Goal: Information Seeking & Learning: Learn about a topic

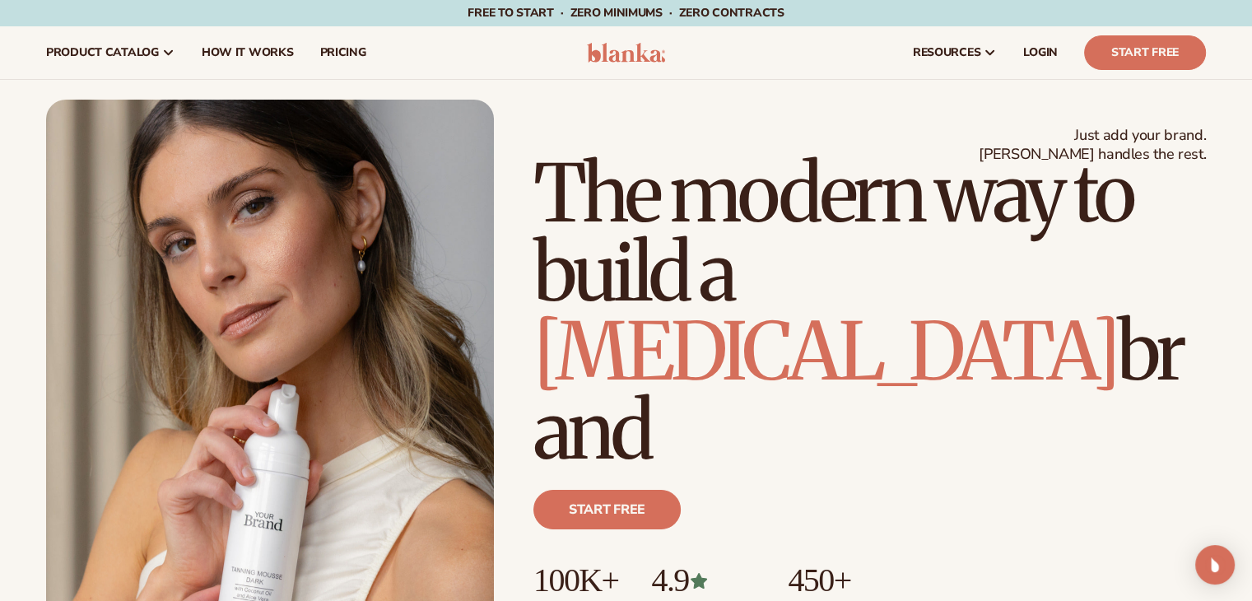
scroll to position [494, 0]
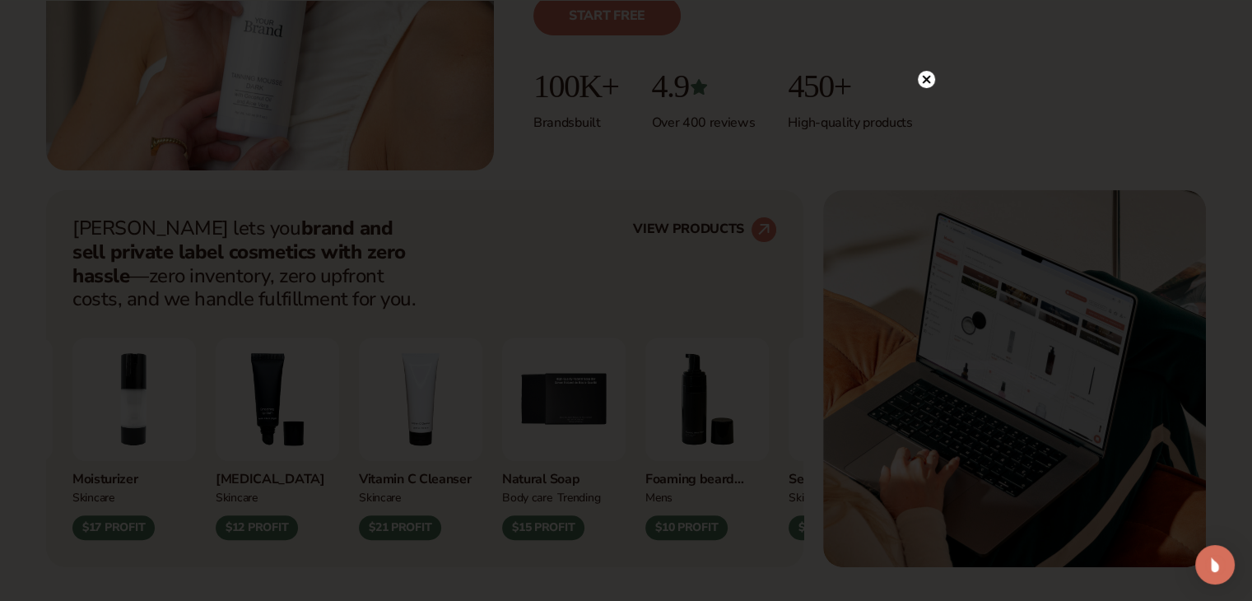
click at [919, 79] on circle at bounding box center [926, 79] width 17 height 17
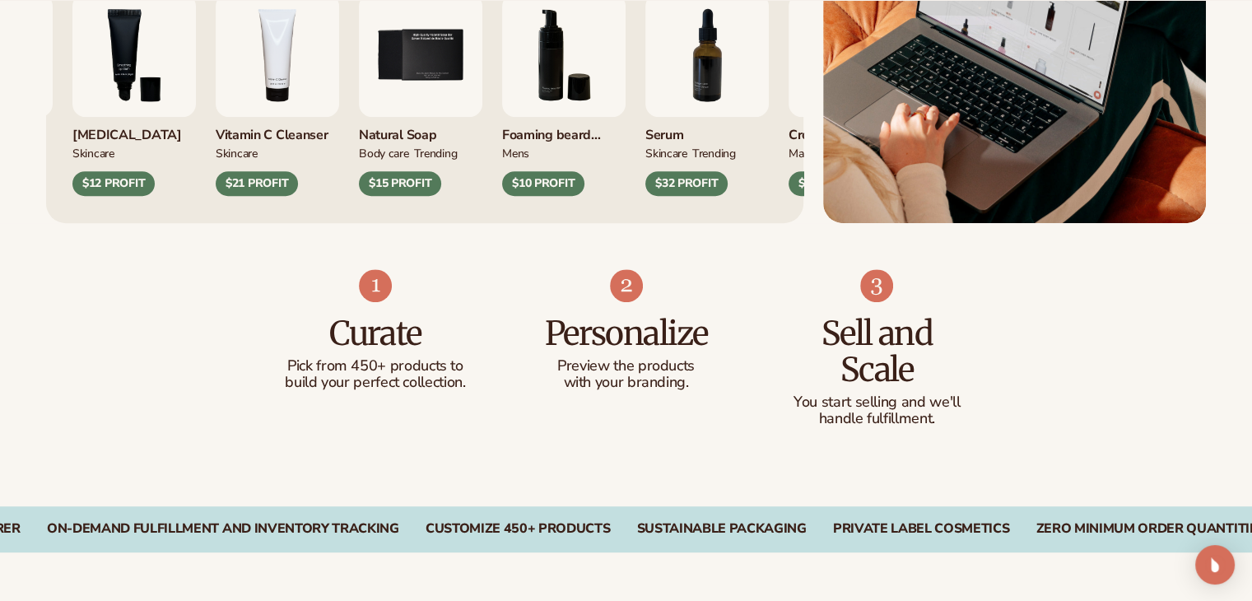
scroll to position [658, 0]
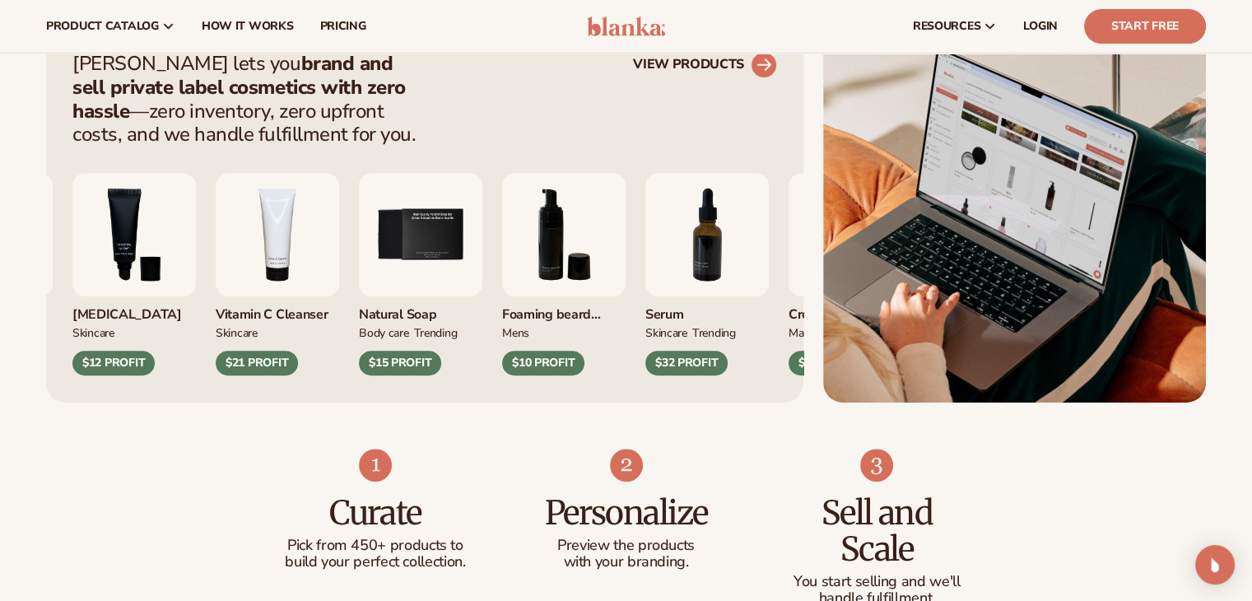
click at [757, 65] on circle at bounding box center [764, 65] width 36 height 36
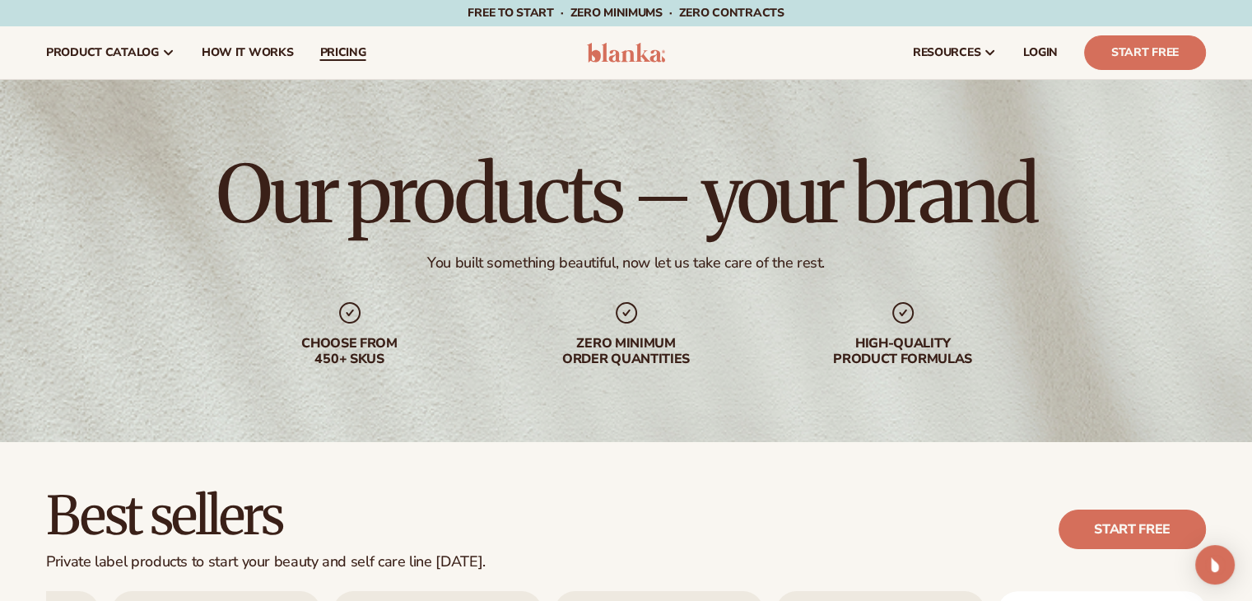
click at [339, 55] on span "pricing" at bounding box center [342, 52] width 46 height 13
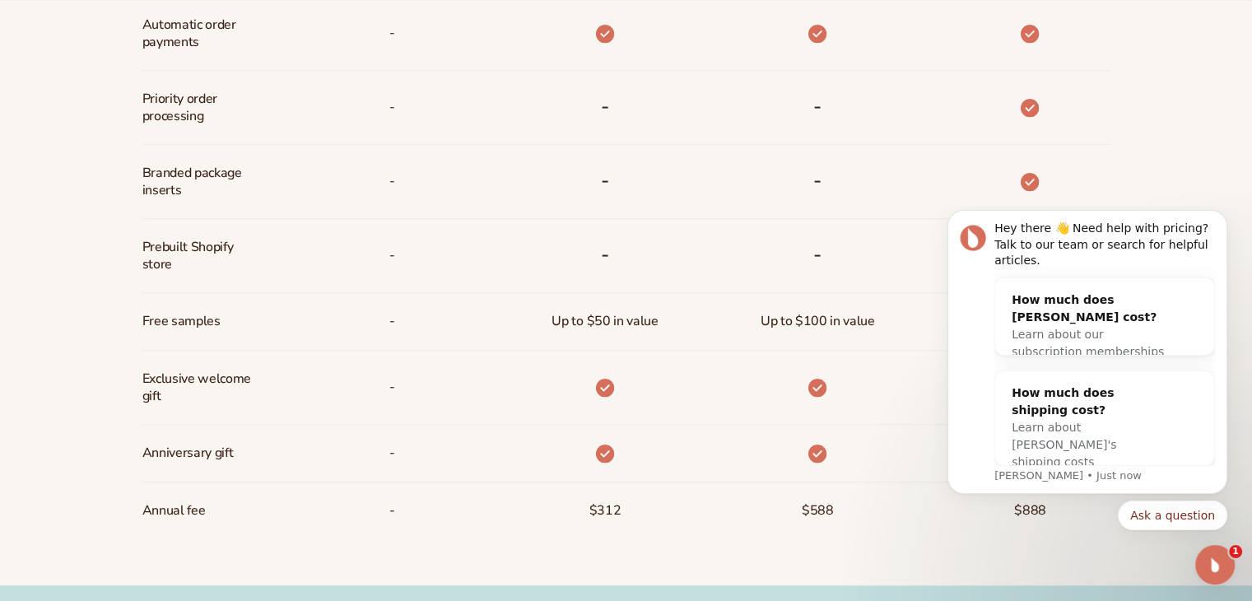
scroll to position [1152, 0]
click at [1226, 220] on icon "Dismiss notification" at bounding box center [1222, 215] width 9 height 9
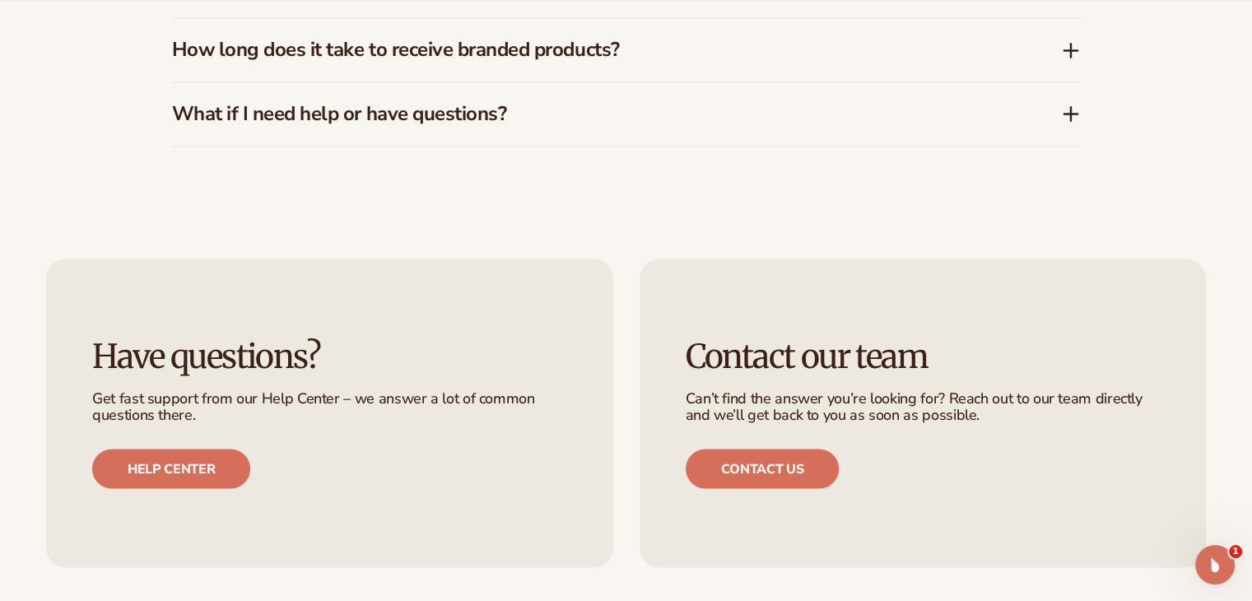
scroll to position [3127, 0]
